Goal: Task Accomplishment & Management: Use online tool/utility

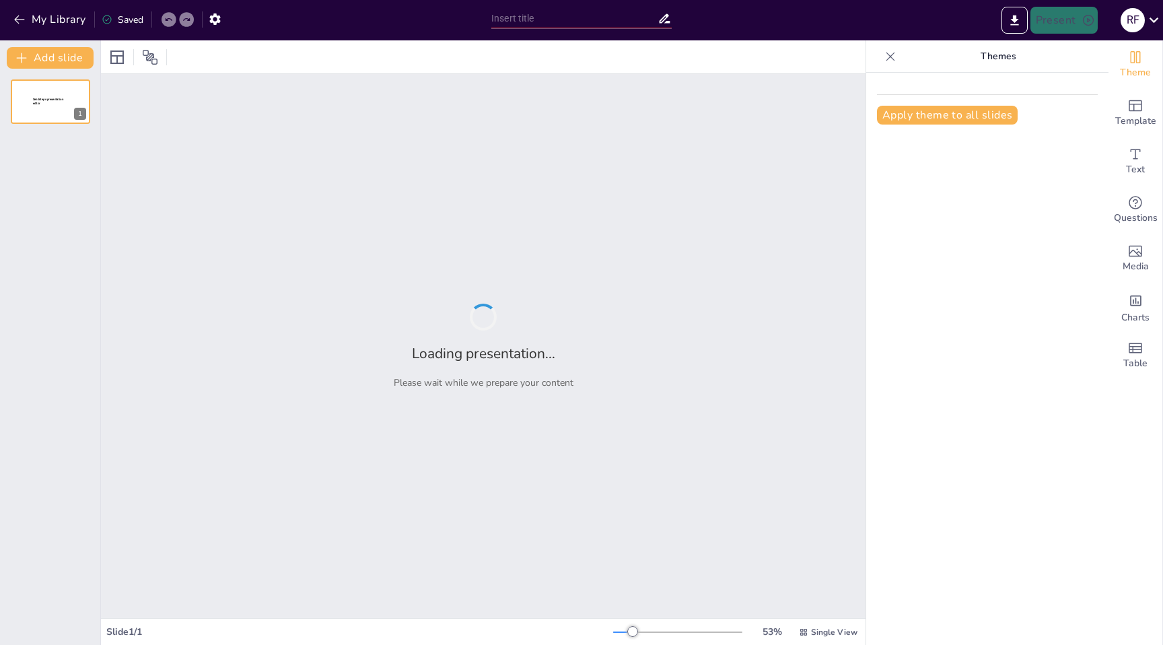
type input "New Sendsteps"
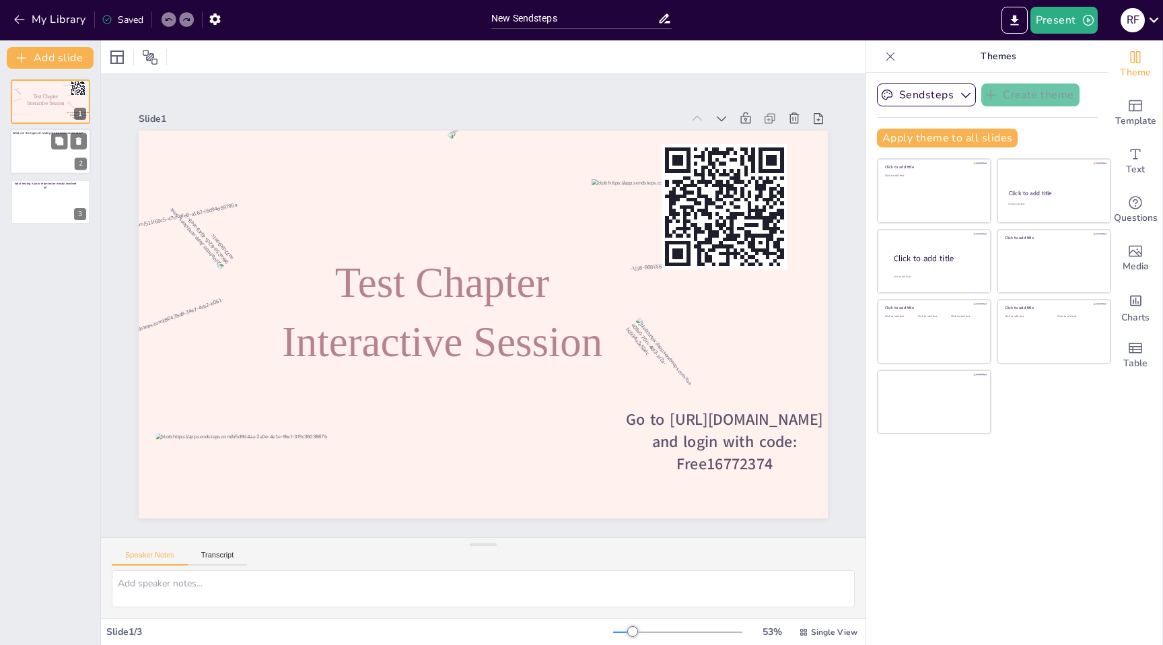
click at [38, 149] on div at bounding box center [50, 152] width 81 height 46
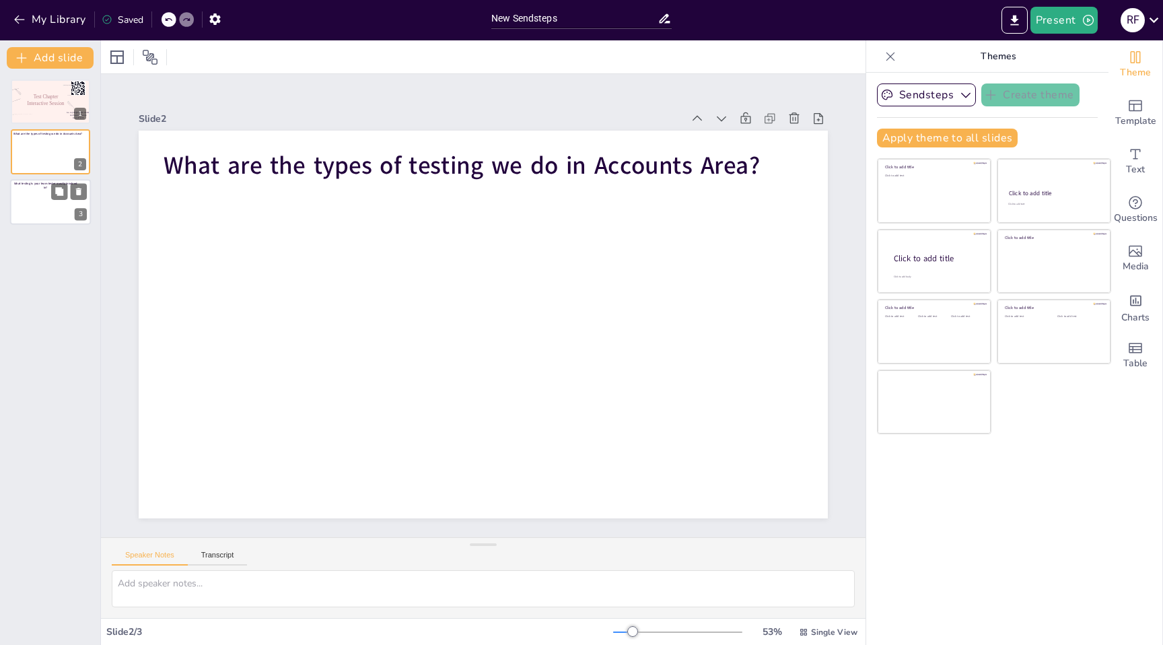
click at [47, 201] on div at bounding box center [50, 202] width 81 height 46
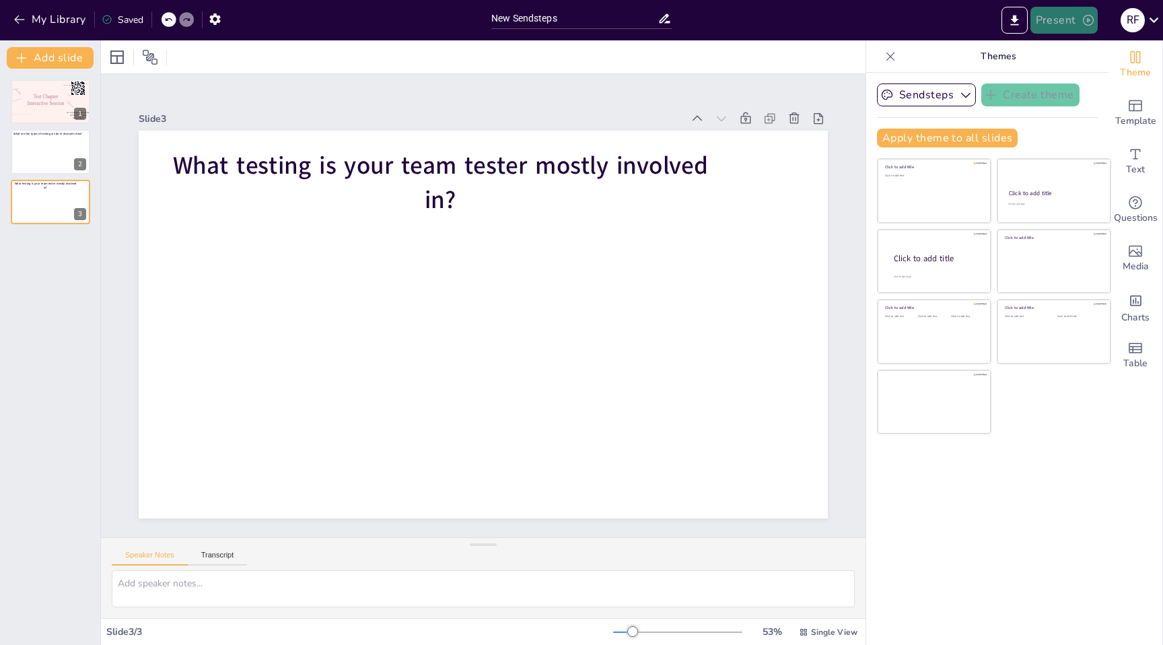
click at [1054, 25] on button "Present" at bounding box center [1064, 20] width 67 height 27
click at [1014, 22] on div at bounding box center [581, 322] width 1163 height 645
click at [1014, 22] on icon "Export to PowerPoint" at bounding box center [1015, 20] width 14 height 14
click at [54, 107] on div at bounding box center [50, 102] width 81 height 46
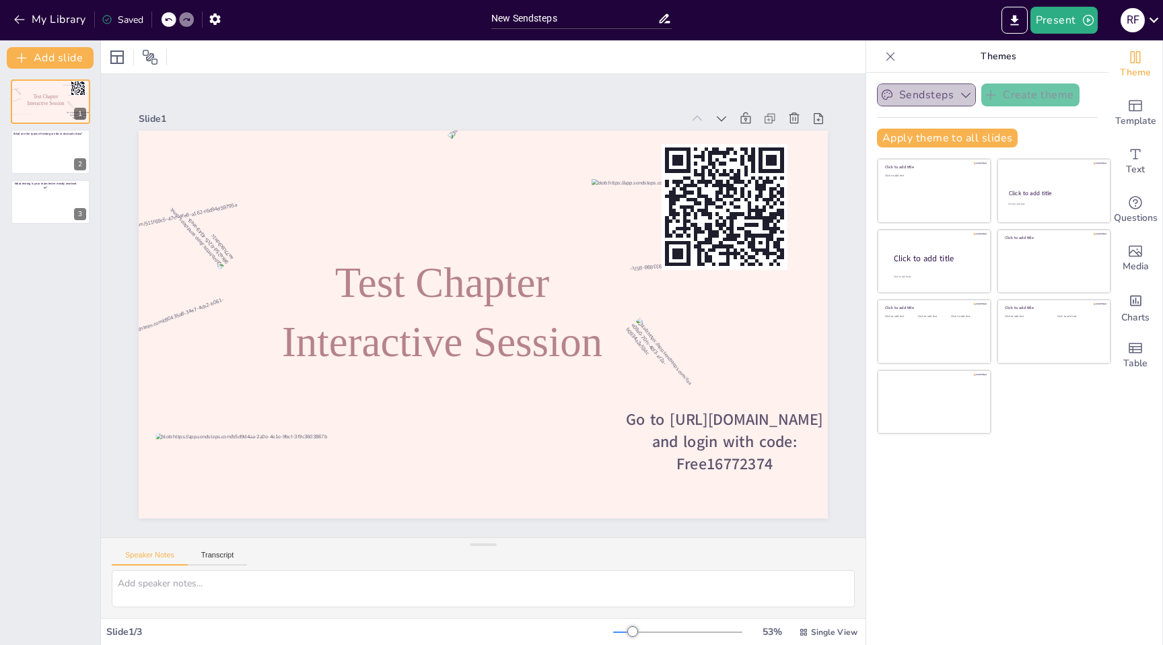
click at [965, 98] on icon "button" at bounding box center [965, 94] width 13 height 13
click at [215, 19] on icon "button" at bounding box center [215, 19] width 14 height 14
click at [218, 17] on icon "button" at bounding box center [214, 18] width 11 height 11
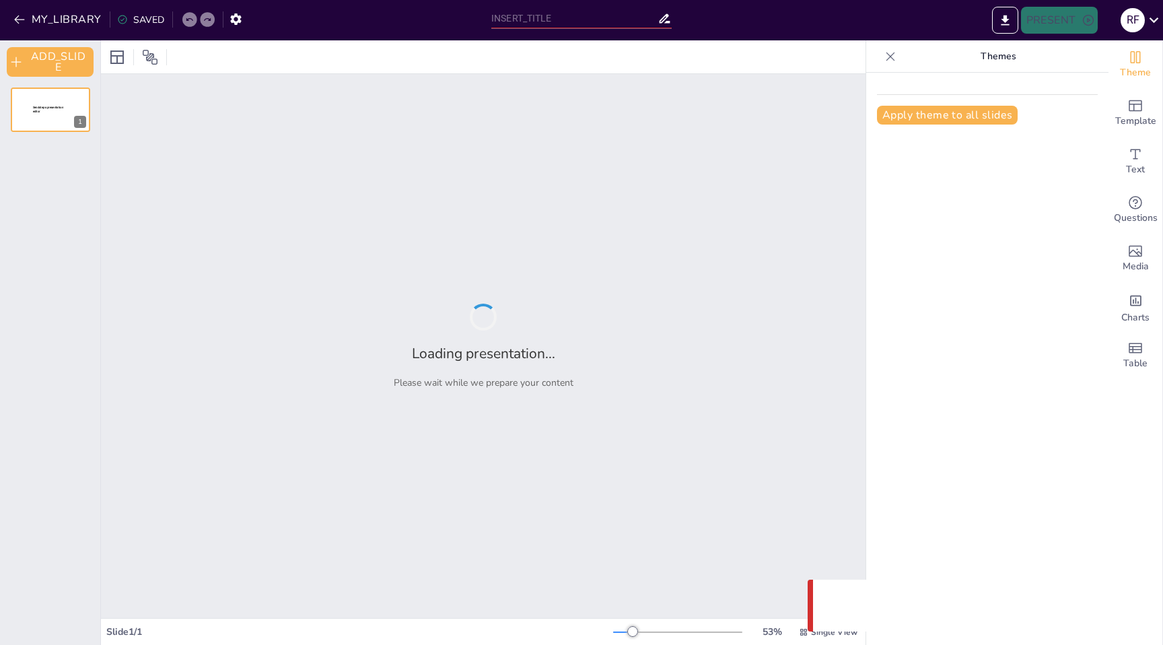
type input "New Sendsteps"
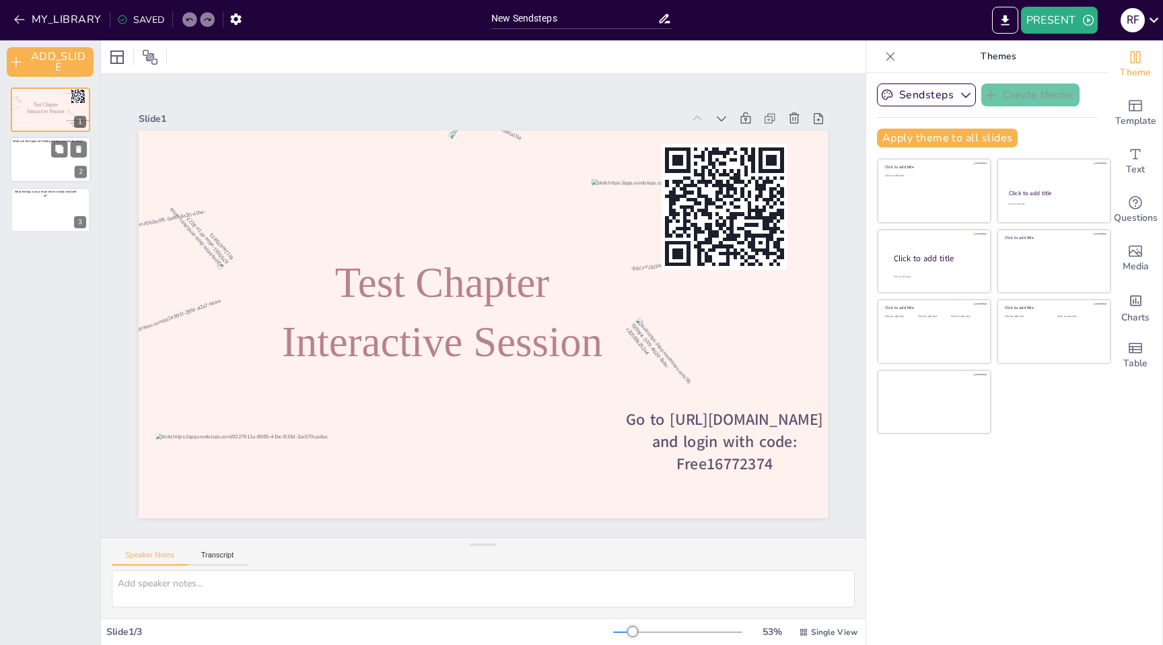
click at [46, 161] on div at bounding box center [50, 160] width 81 height 46
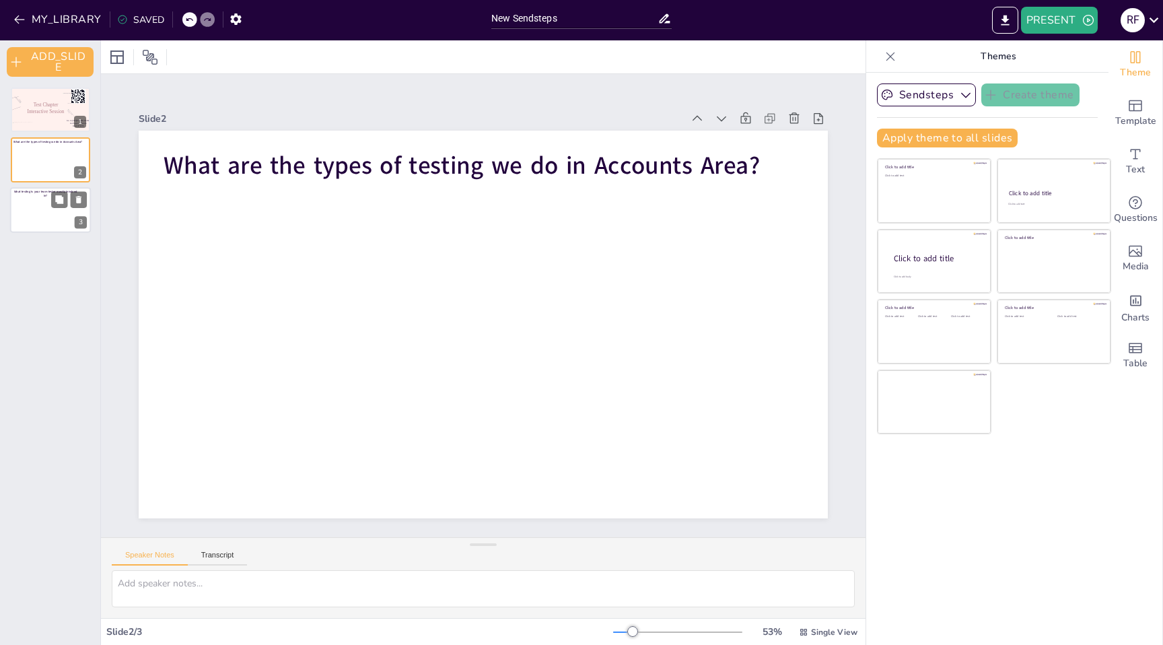
click at [43, 219] on div at bounding box center [50, 210] width 81 height 46
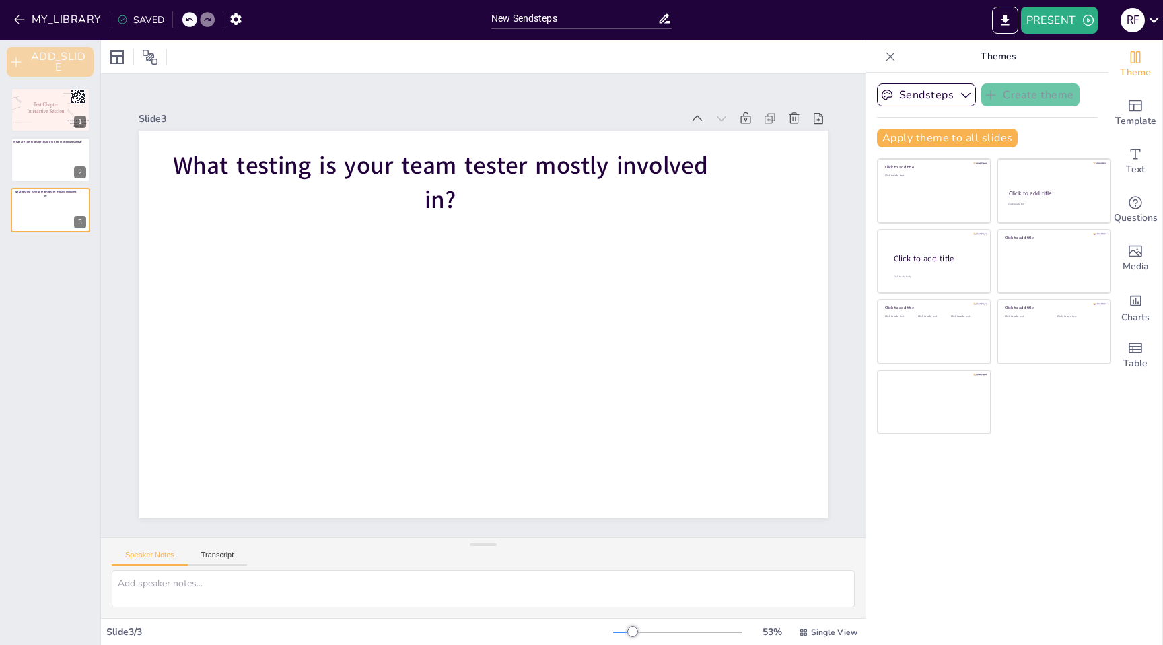
click at [38, 56] on button "ADD_SLIDE" at bounding box center [50, 62] width 87 height 30
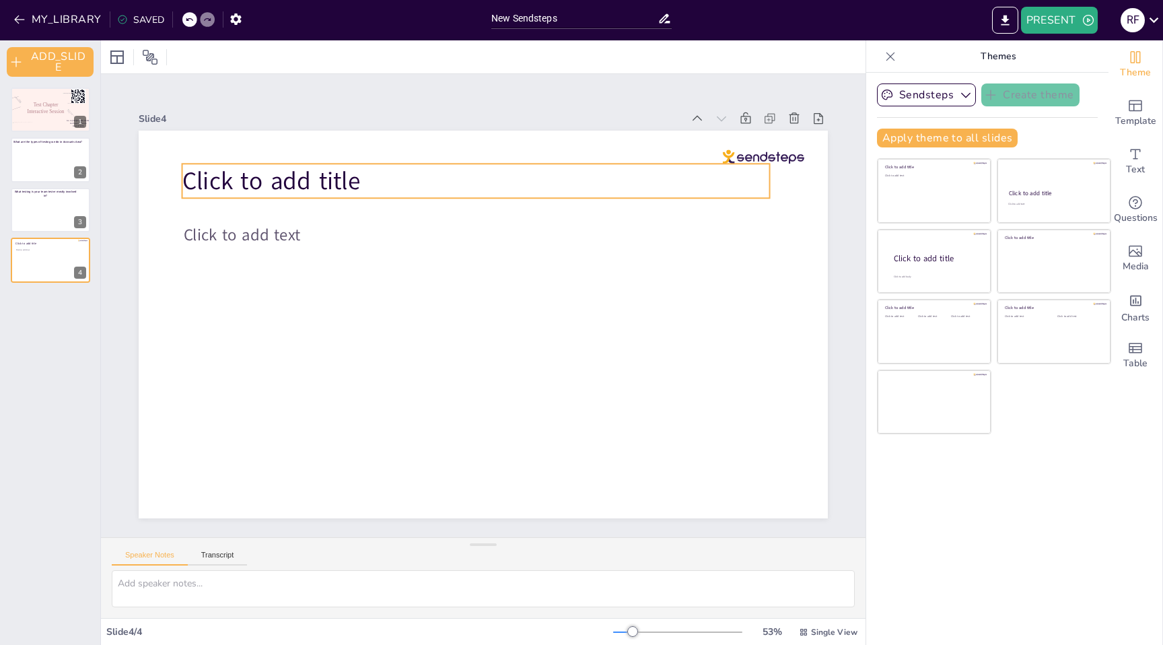
click at [247, 187] on span "Click to add title" at bounding box center [271, 181] width 178 height 34
click at [257, 180] on span "Click to add title" at bounding box center [285, 159] width 181 height 52
click at [257, 180] on span "Click to add title" at bounding box center [271, 181] width 178 height 34
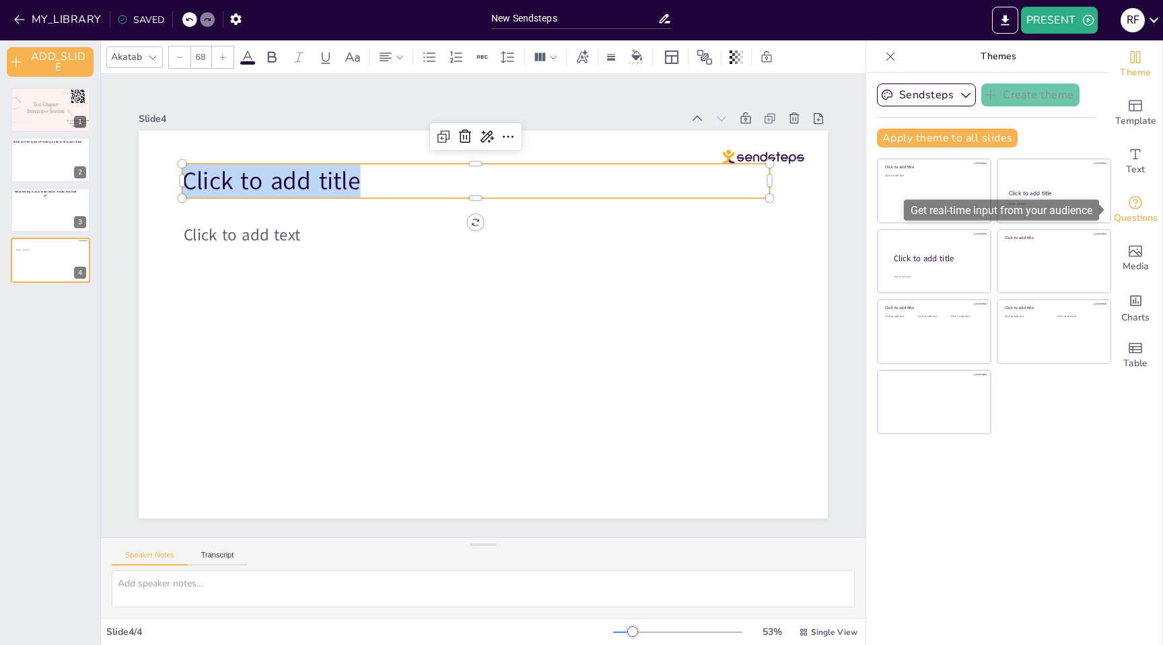
click at [1142, 209] on icon "Get real-time input from your audience" at bounding box center [1136, 203] width 16 height 16
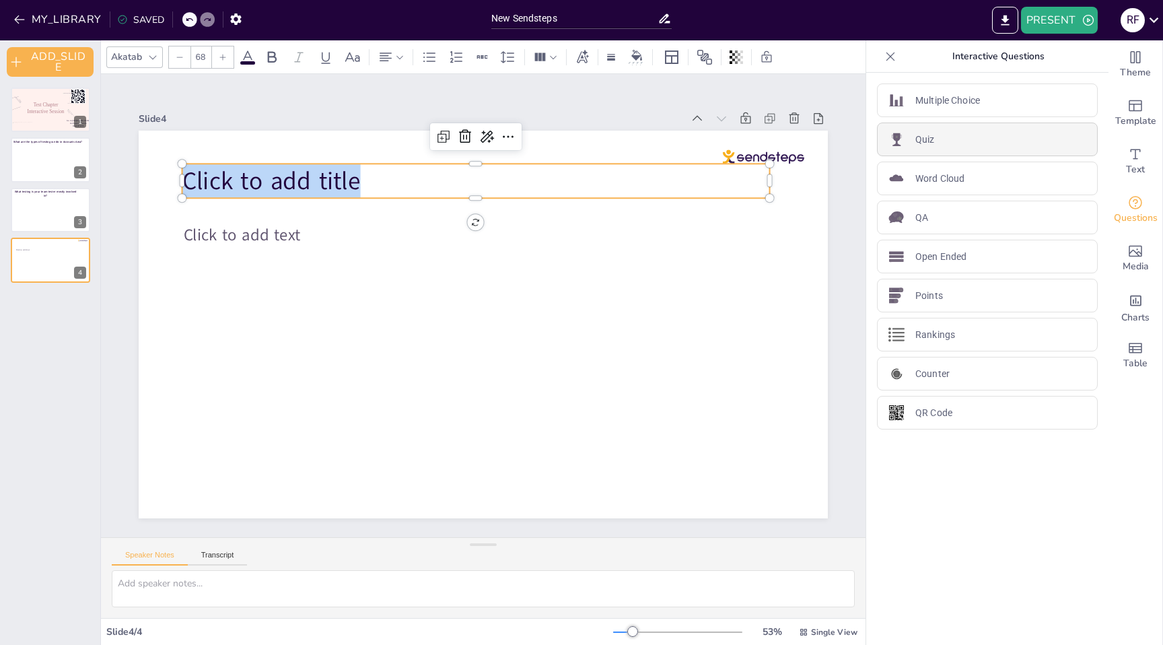
click at [932, 133] on p "Quiz" at bounding box center [925, 140] width 20 height 14
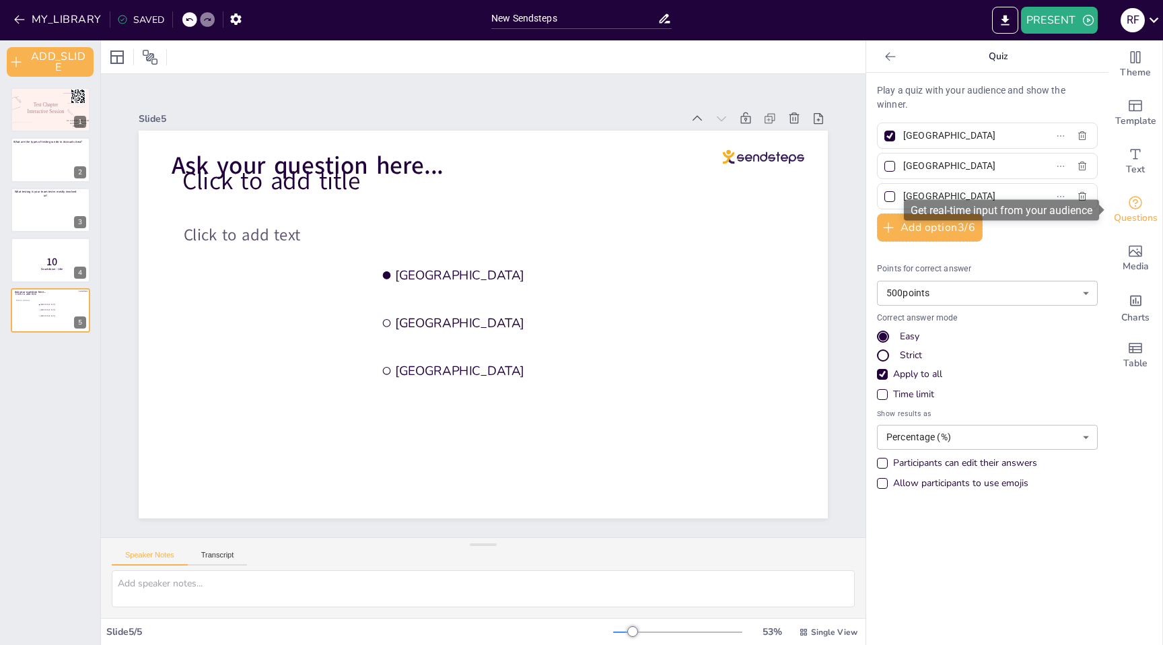
click at [1143, 213] on span "Questions" at bounding box center [1136, 218] width 44 height 15
click at [883, 357] on div "Strict" at bounding box center [883, 355] width 8 height 8
click at [882, 337] on div "Easy" at bounding box center [883, 337] width 8 height 8
click at [1082, 195] on icon "button" at bounding box center [1082, 196] width 11 height 11
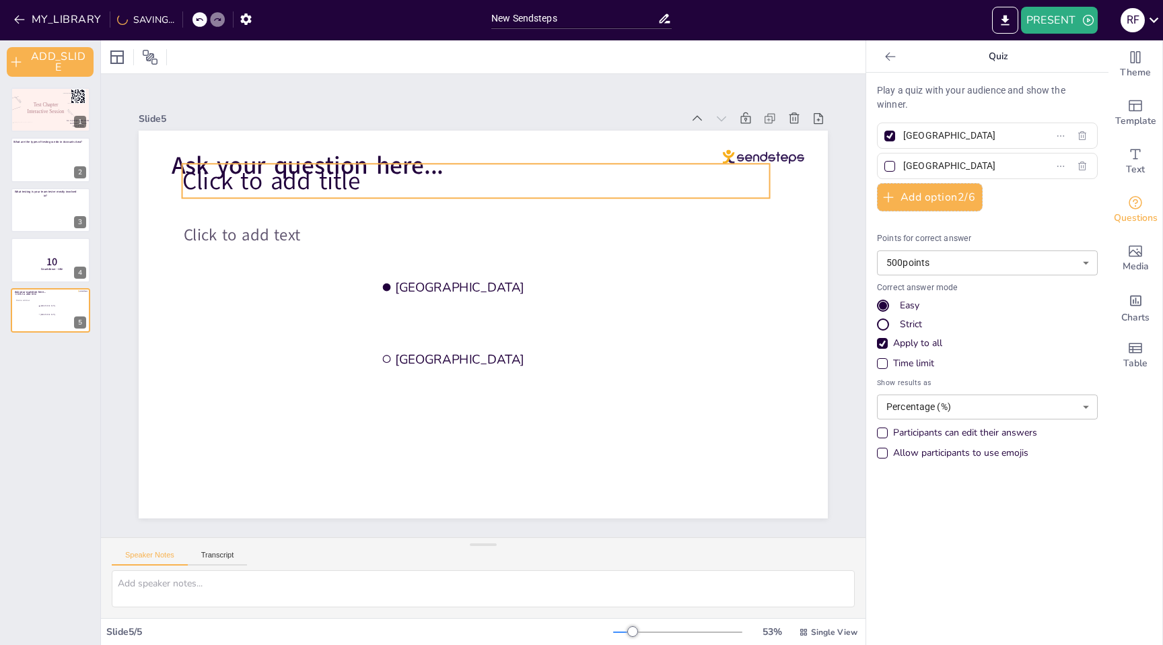
click at [328, 184] on span "Click to add title" at bounding box center [271, 181] width 178 height 34
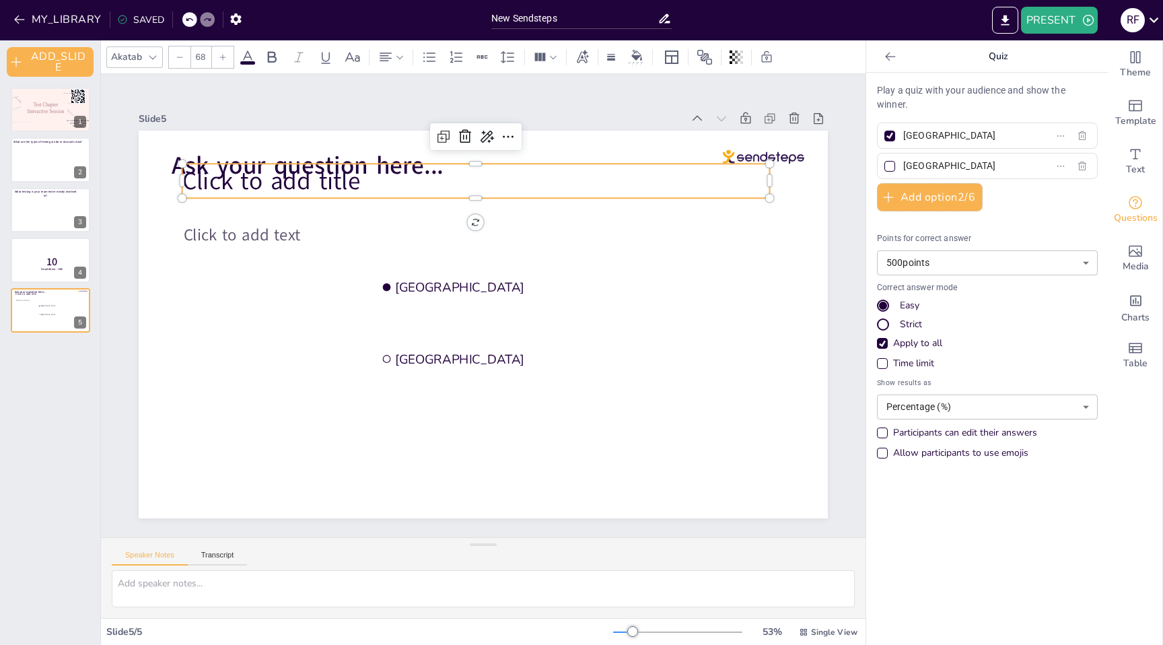
click at [570, 163] on div at bounding box center [476, 158] width 588 height 11
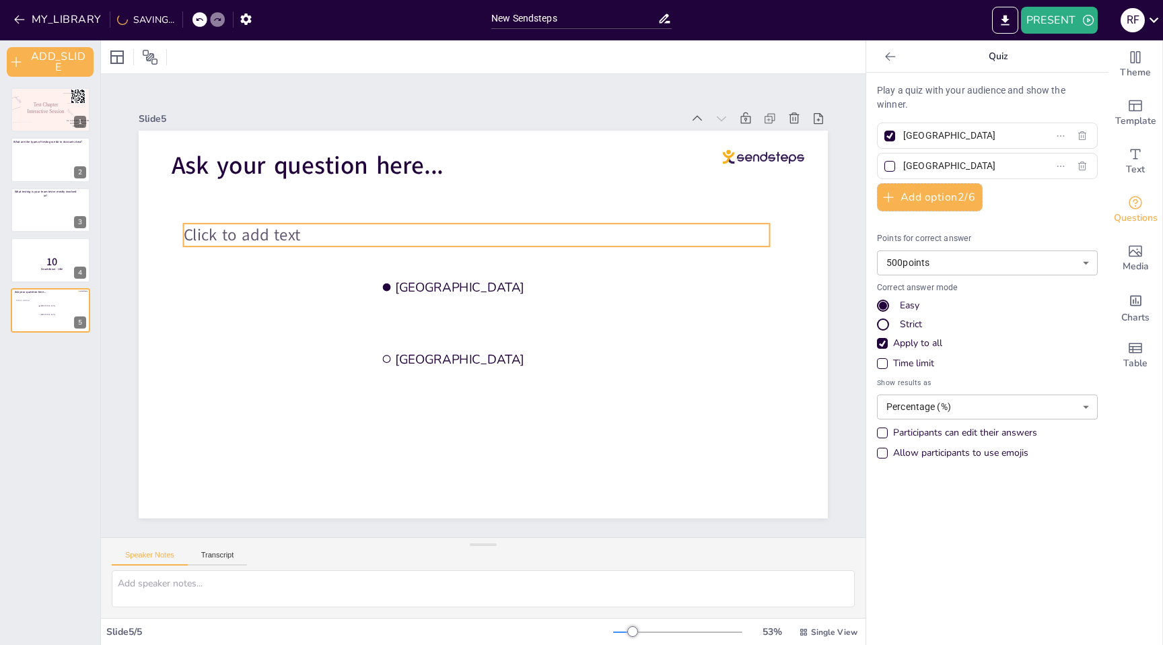
click at [226, 238] on span "Click to add text" at bounding box center [242, 234] width 117 height 22
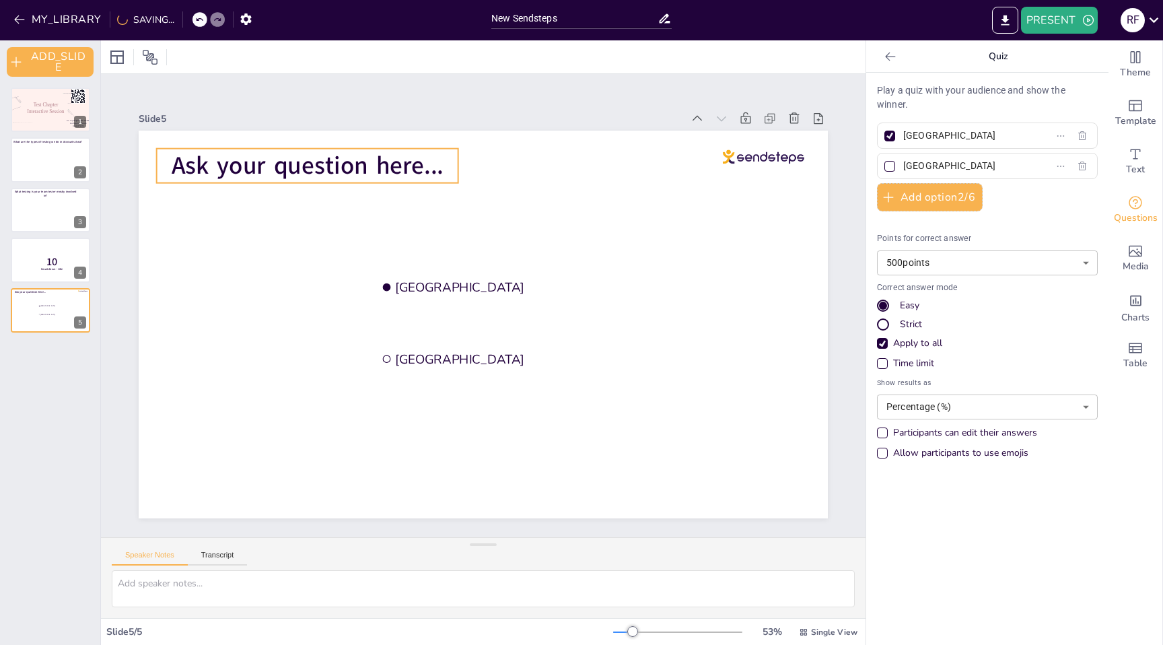
click at [351, 169] on span "Ask your question here..." at bounding box center [308, 166] width 272 height 34
click at [351, 169] on span "Ask your question here..." at bounding box center [323, 148] width 274 height 62
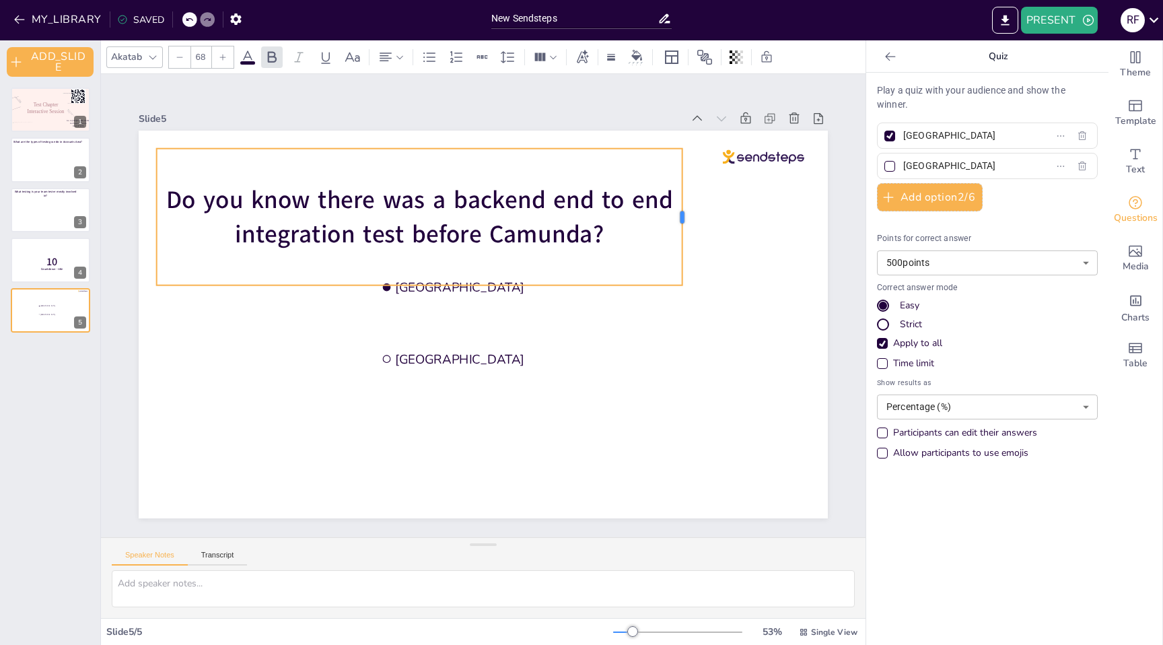
drag, startPoint x: 458, startPoint y: 215, endPoint x: 693, endPoint y: 216, distance: 234.9
click at [693, 216] on div at bounding box center [688, 217] width 11 height 137
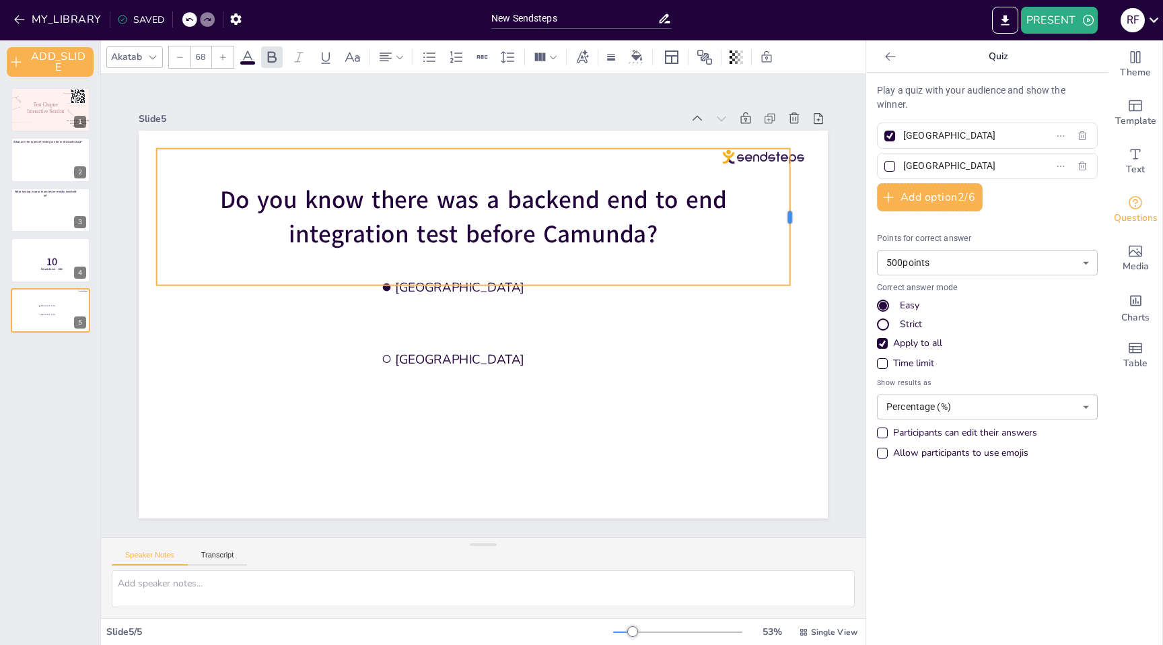
drag, startPoint x: 693, startPoint y: 216, endPoint x: 790, endPoint y: 228, distance: 97.0
click at [790, 228] on div at bounding box center [795, 217] width 11 height 137
click at [939, 132] on input "Amsterdam" at bounding box center [965, 136] width 125 height 20
type input "Yes"
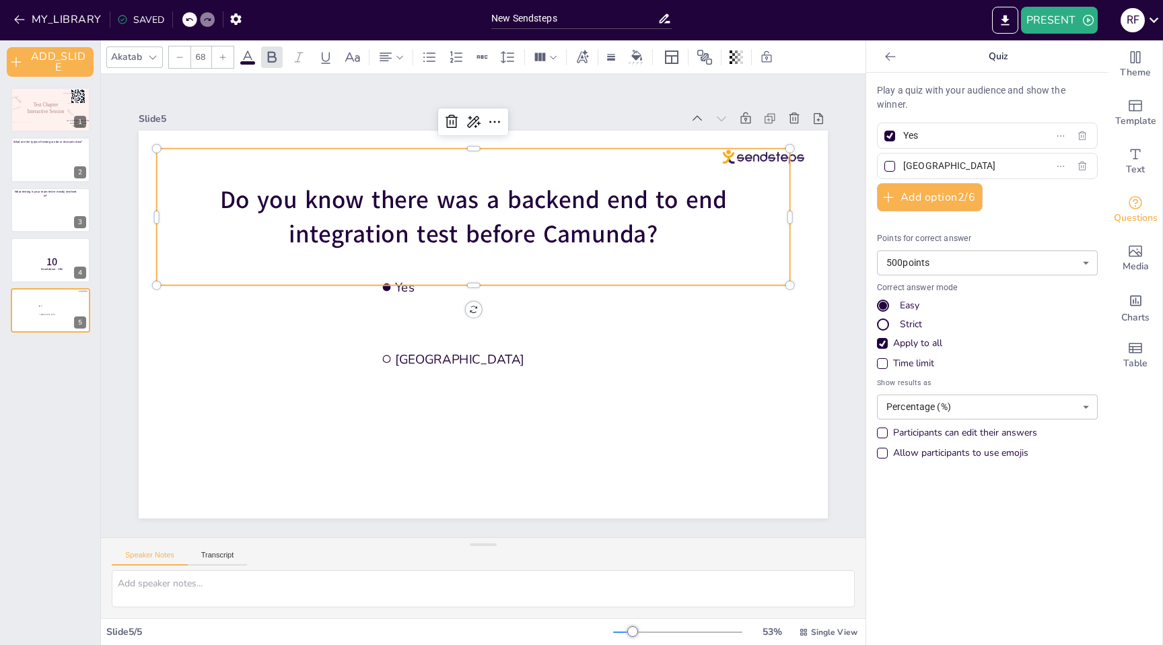
click at [924, 162] on input "Rotterdam" at bounding box center [965, 166] width 125 height 20
type input "No"
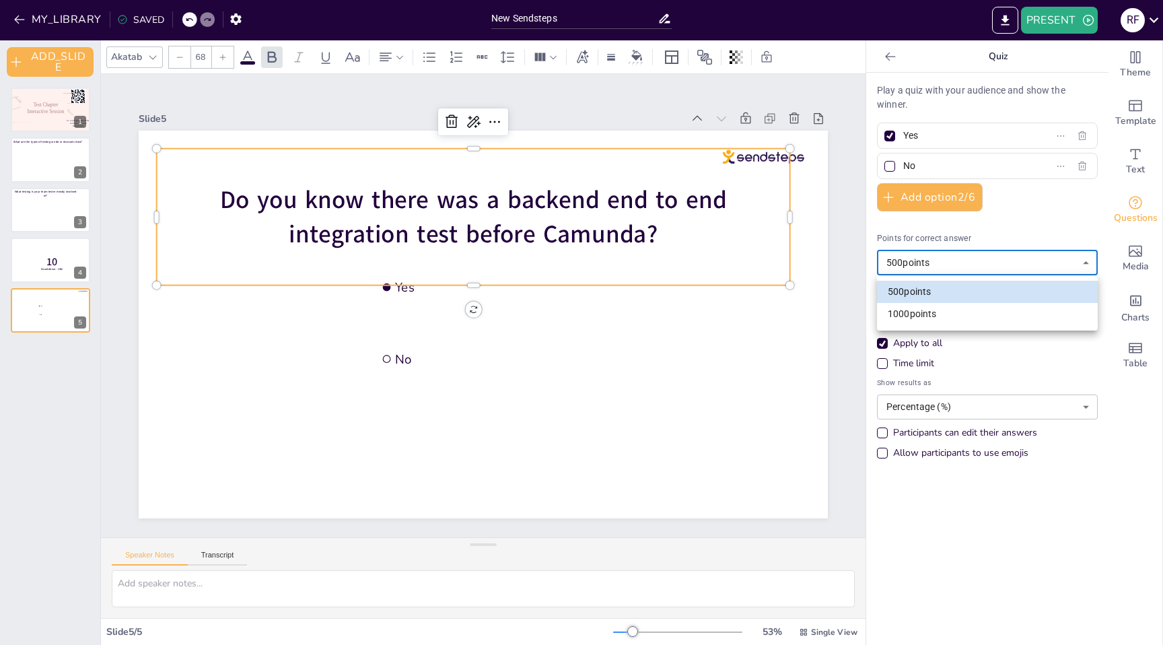
click at [1047, 264] on body "MY_LIBRARY SAVED New Sendsteps PRESENT R F Document fonts Coiny Akatab Recently…" at bounding box center [581, 322] width 1163 height 645
click at [1047, 264] on div at bounding box center [581, 322] width 1163 height 645
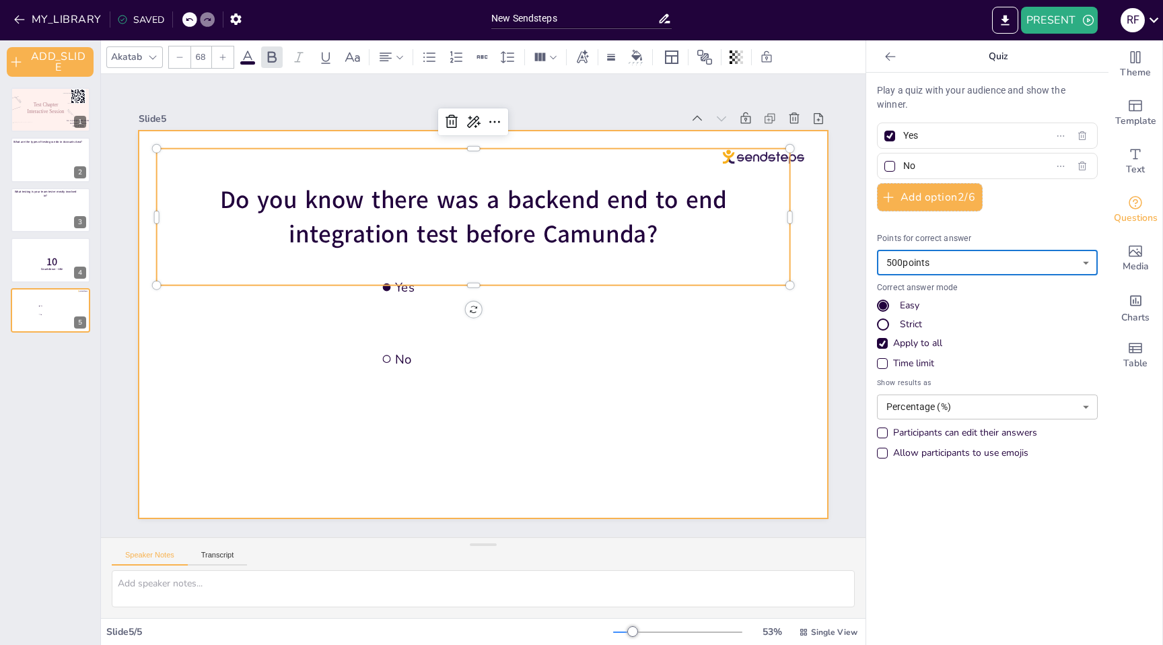
click at [571, 411] on div at bounding box center [472, 321] width 786 height 719
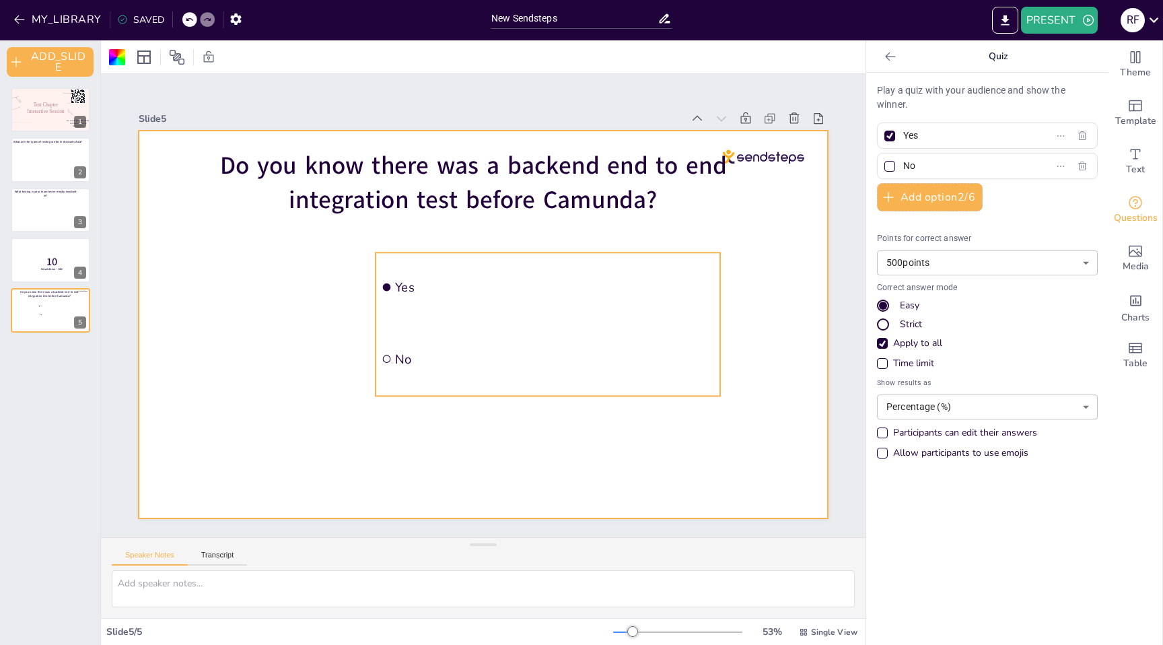
click at [413, 289] on li "Yes" at bounding box center [548, 286] width 345 height 69
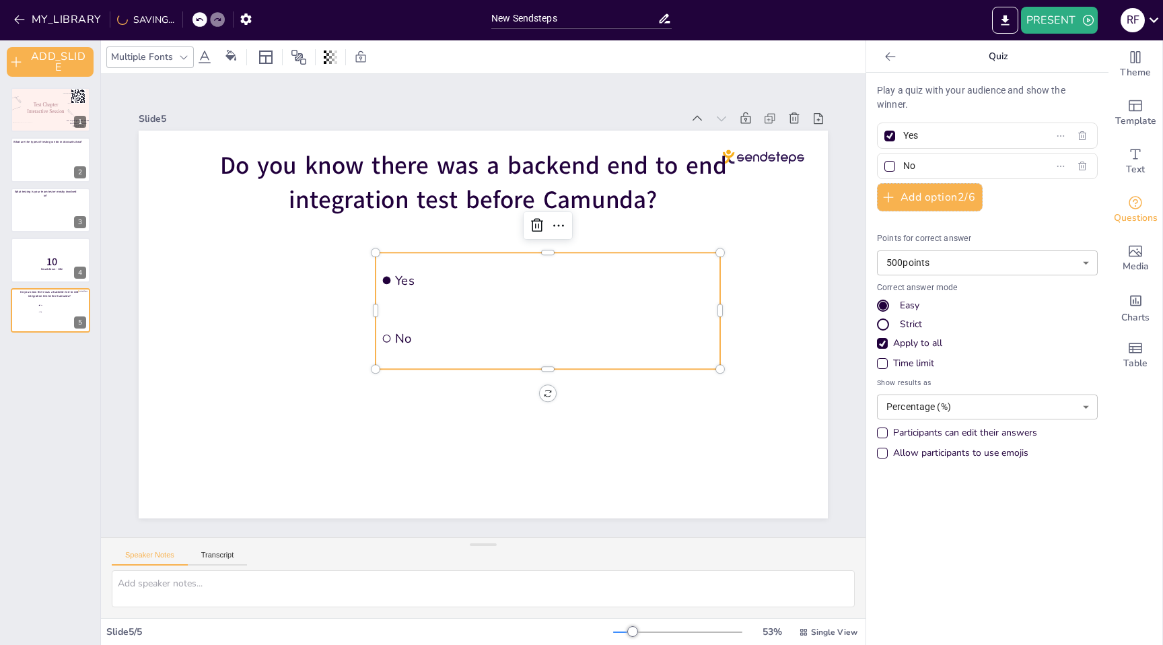
click at [405, 278] on span "Yes" at bounding box center [555, 280] width 320 height 17
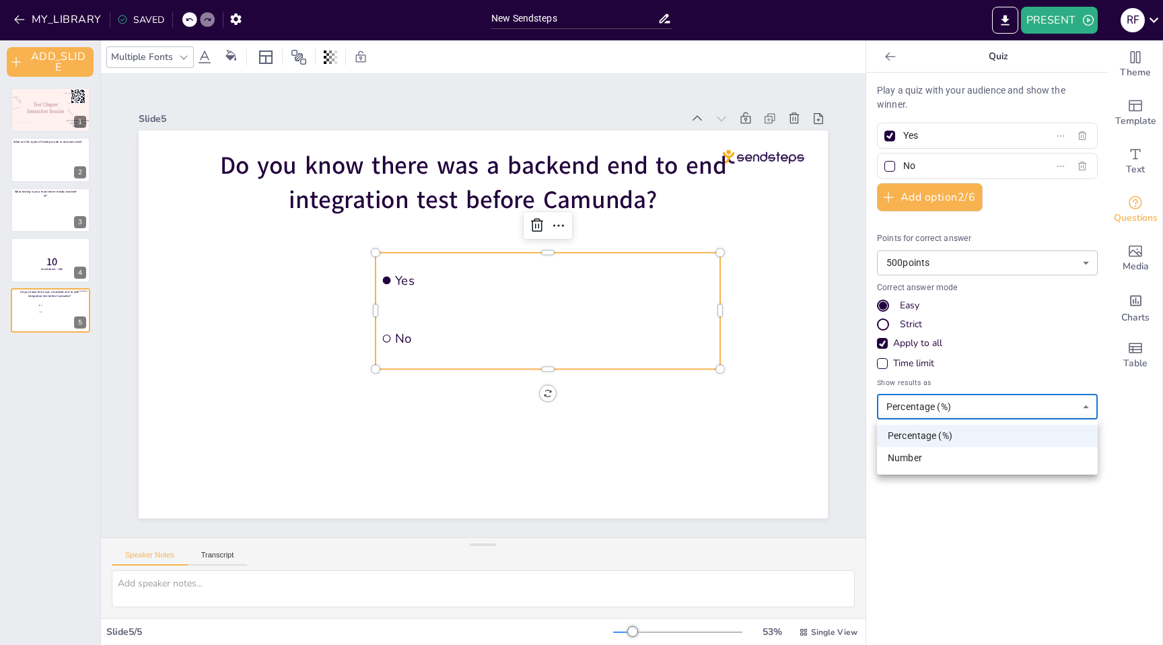
click at [1021, 408] on body "MY_LIBRARY SAVED New Sendsteps PRESENT R F Document fonts Coiny Akatab Recently…" at bounding box center [581, 322] width 1163 height 645
click at [957, 462] on li "Number" at bounding box center [987, 458] width 221 height 22
click at [983, 413] on body "MY_LIBRARY SAVED New Sendsteps PRESENT R F Document fonts Coiny Akatab Recently…" at bounding box center [581, 322] width 1163 height 645
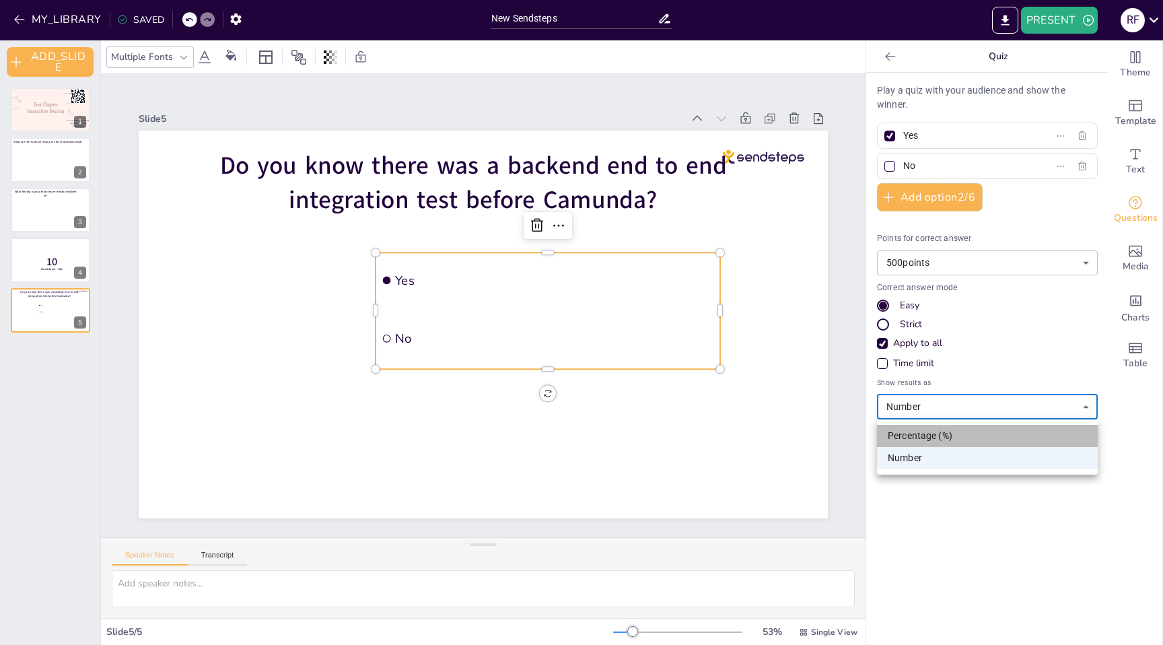
click at [959, 439] on li "Percentage (%)" at bounding box center [987, 436] width 221 height 22
type input "percentage"
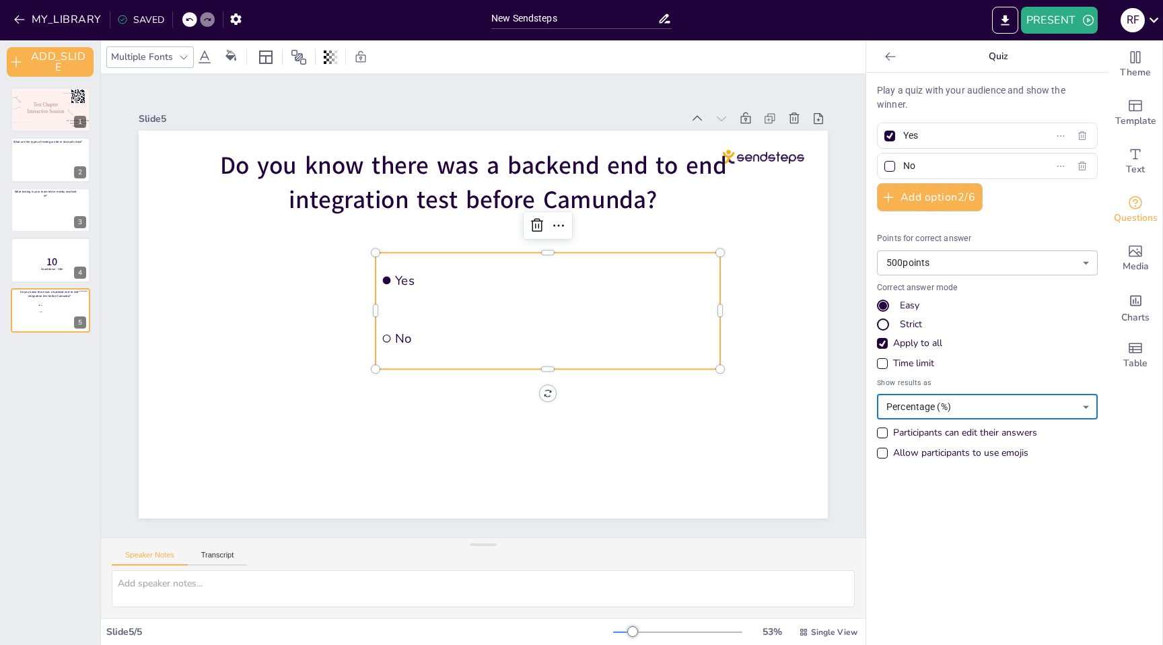
click at [967, 515] on div "Play a quiz with your audience and show the winner. Yes No Add option 2 / 6 Poi…" at bounding box center [987, 359] width 242 height 572
click at [53, 269] on span "Countdown - title" at bounding box center [51, 269] width 23 height 4
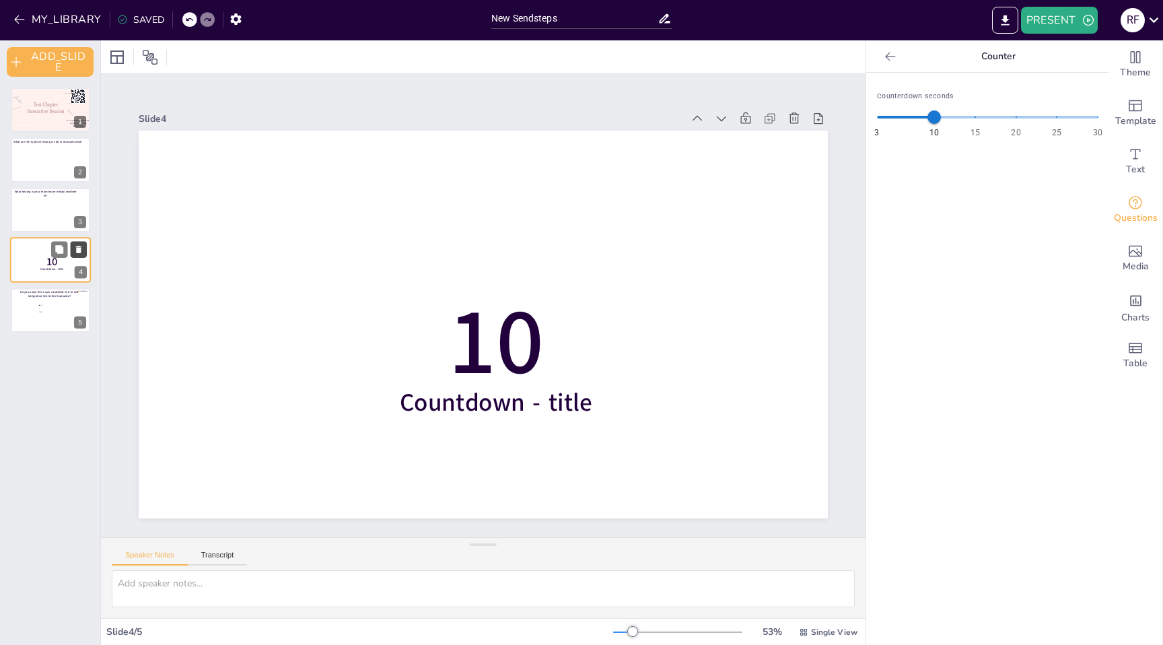
click at [79, 251] on icon at bounding box center [78, 249] width 5 height 7
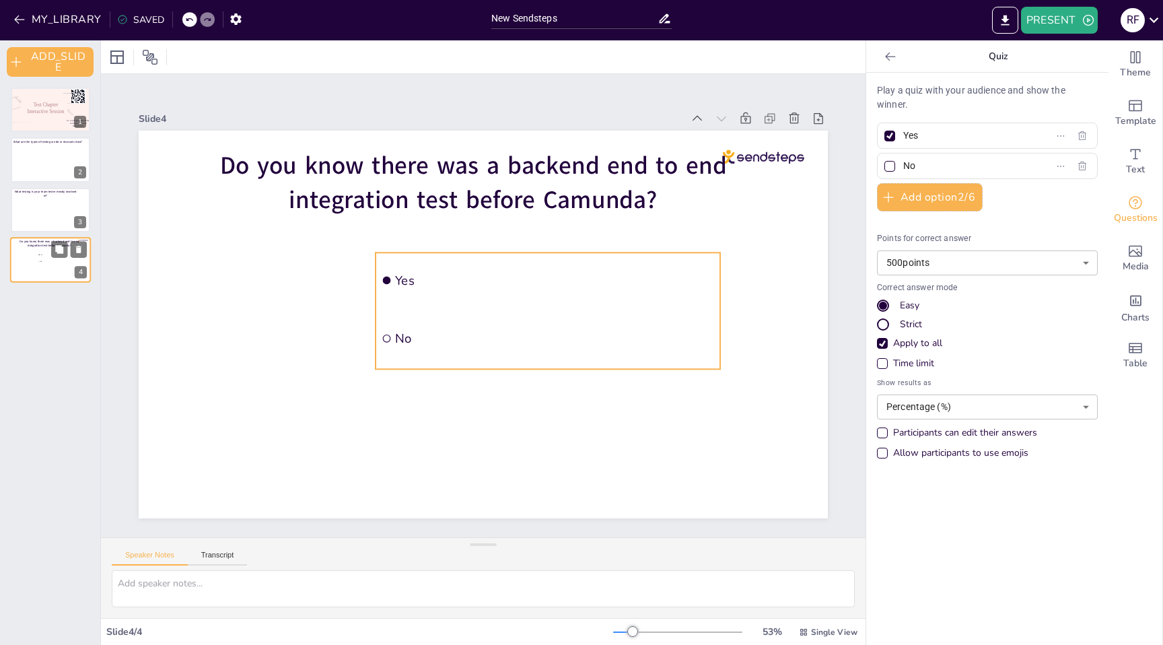
click at [43, 264] on li "No" at bounding box center [58, 261] width 40 height 7
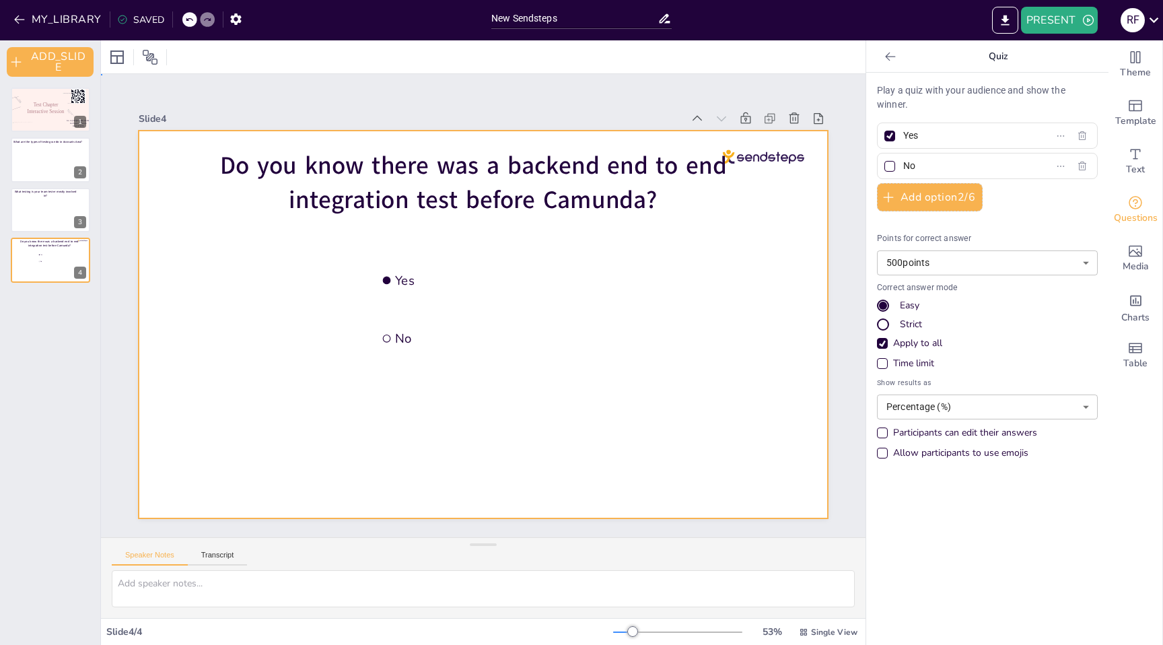
click at [438, 448] on div at bounding box center [476, 322] width 788 height 635
